Goal: Task Accomplishment & Management: Use online tool/utility

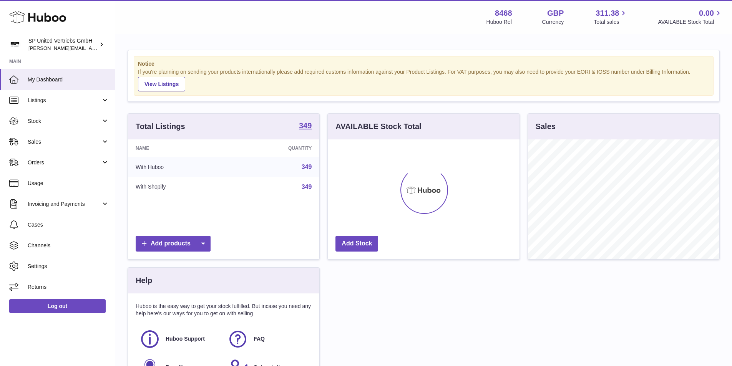
scroll to position [120, 192]
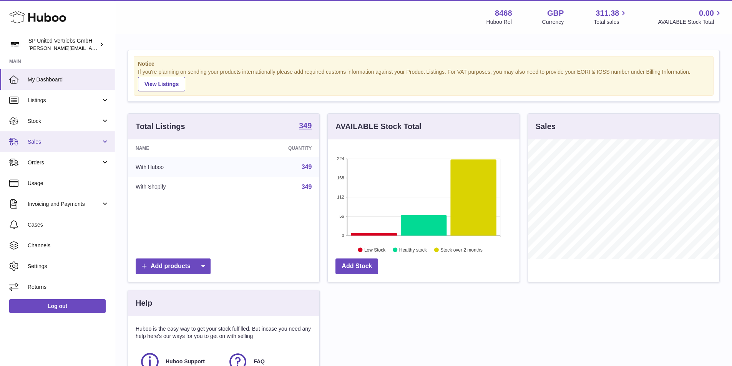
click at [63, 144] on span "Sales" at bounding box center [64, 141] width 73 height 7
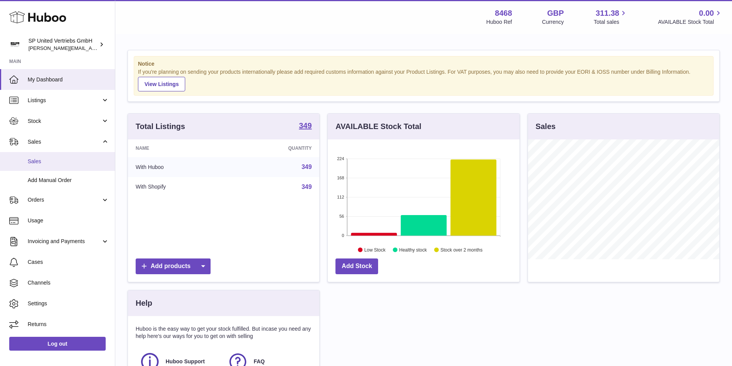
click at [61, 159] on span "Sales" at bounding box center [68, 161] width 81 height 7
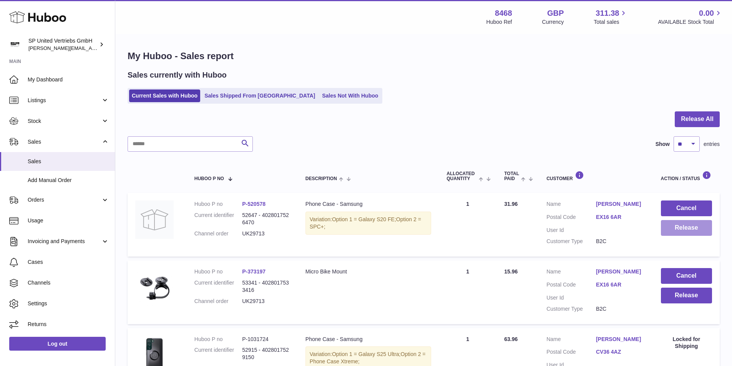
click at [681, 227] on button "Release" at bounding box center [686, 228] width 51 height 16
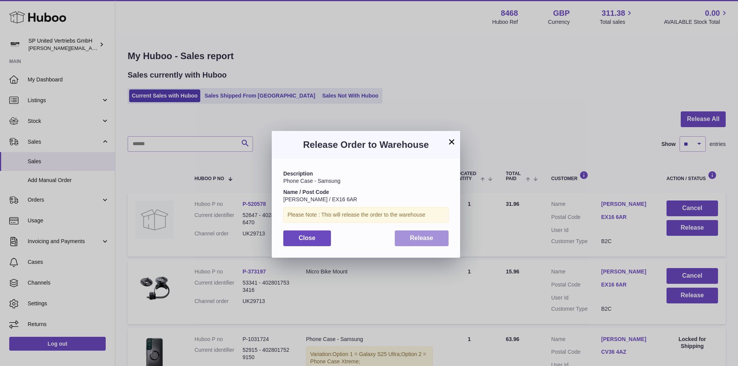
click at [428, 239] on span "Release" at bounding box center [421, 238] width 23 height 7
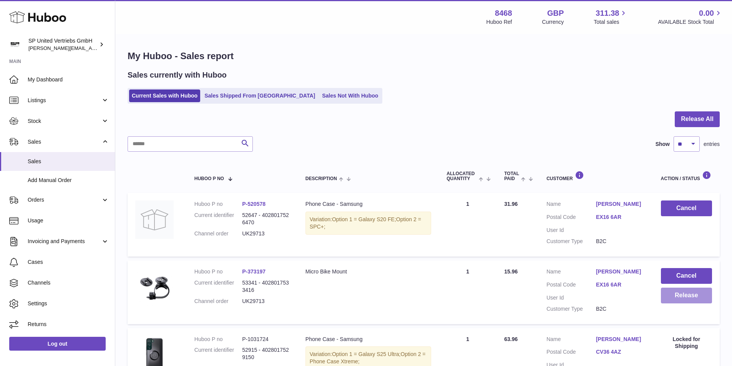
click at [680, 295] on button "Release" at bounding box center [686, 296] width 51 height 16
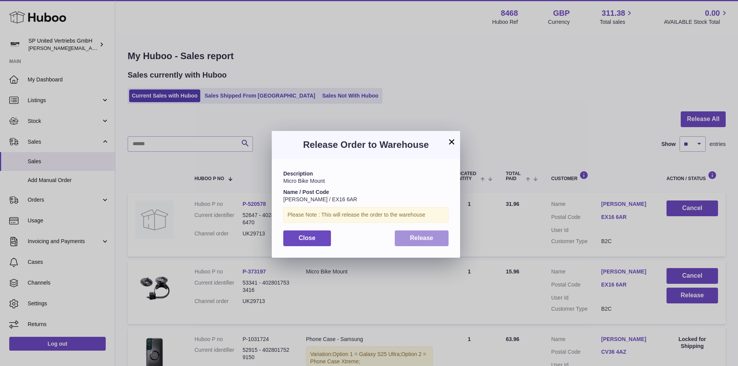
click at [424, 237] on span "Release" at bounding box center [421, 238] width 23 height 7
